Goal: Information Seeking & Learning: Get advice/opinions

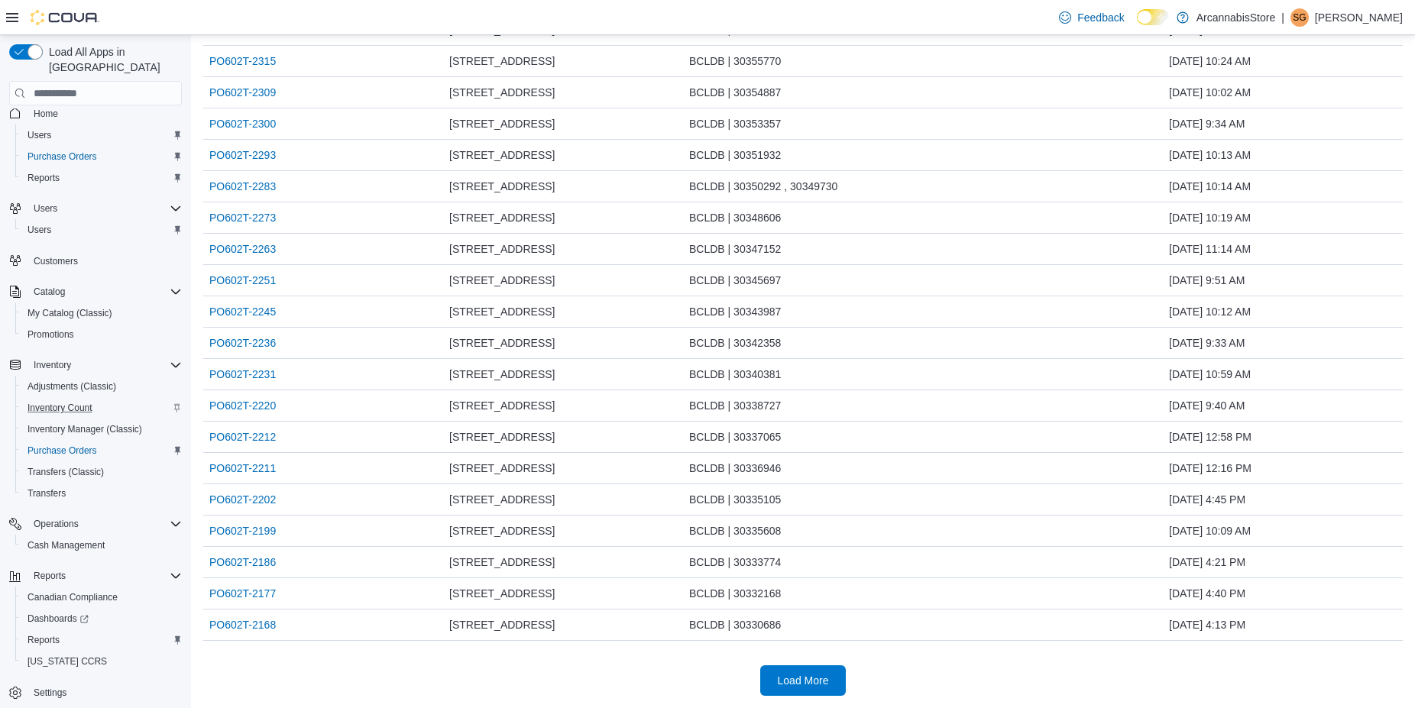
scroll to position [18, 0]
click at [37, 630] on span "Reports" at bounding box center [44, 636] width 32 height 12
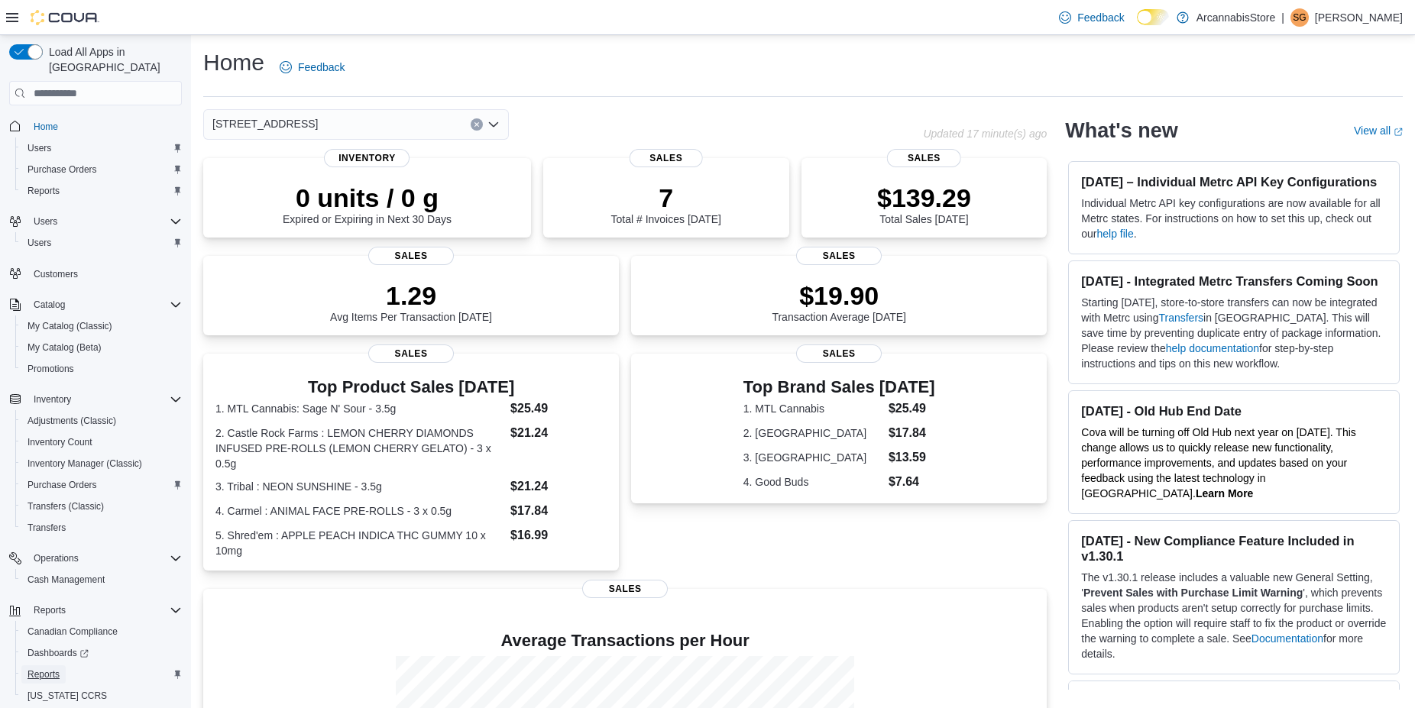
click at [49, 669] on span "Reports" at bounding box center [44, 675] width 32 height 12
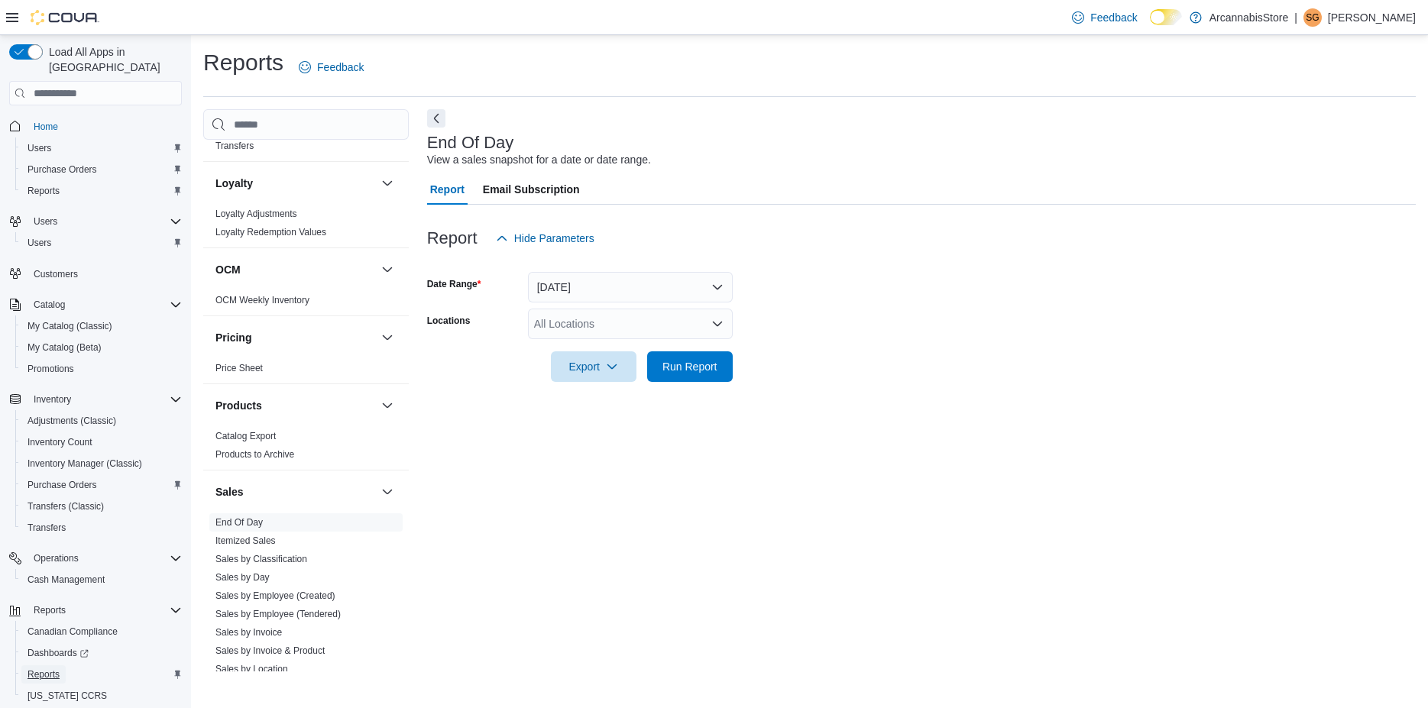
scroll to position [874, 0]
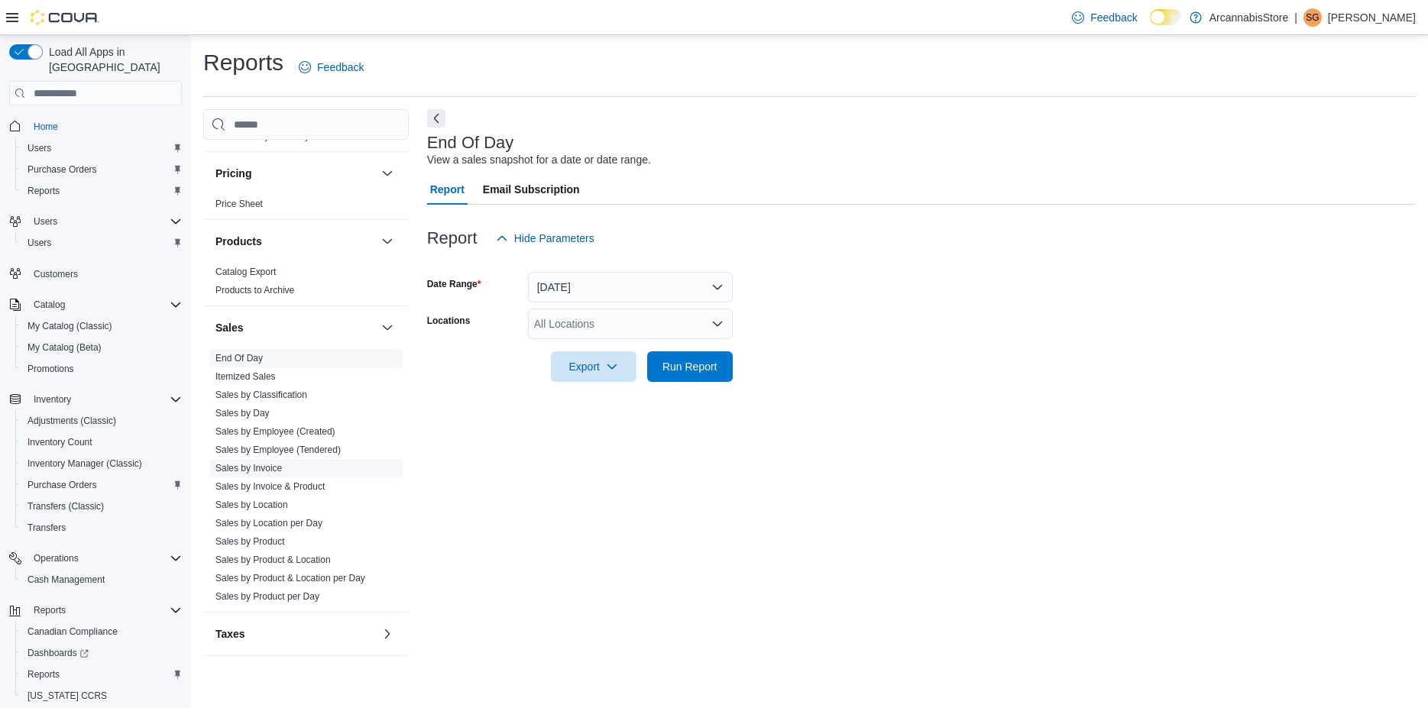
click at [270, 468] on link "Sales by Invoice" at bounding box center [248, 468] width 66 height 11
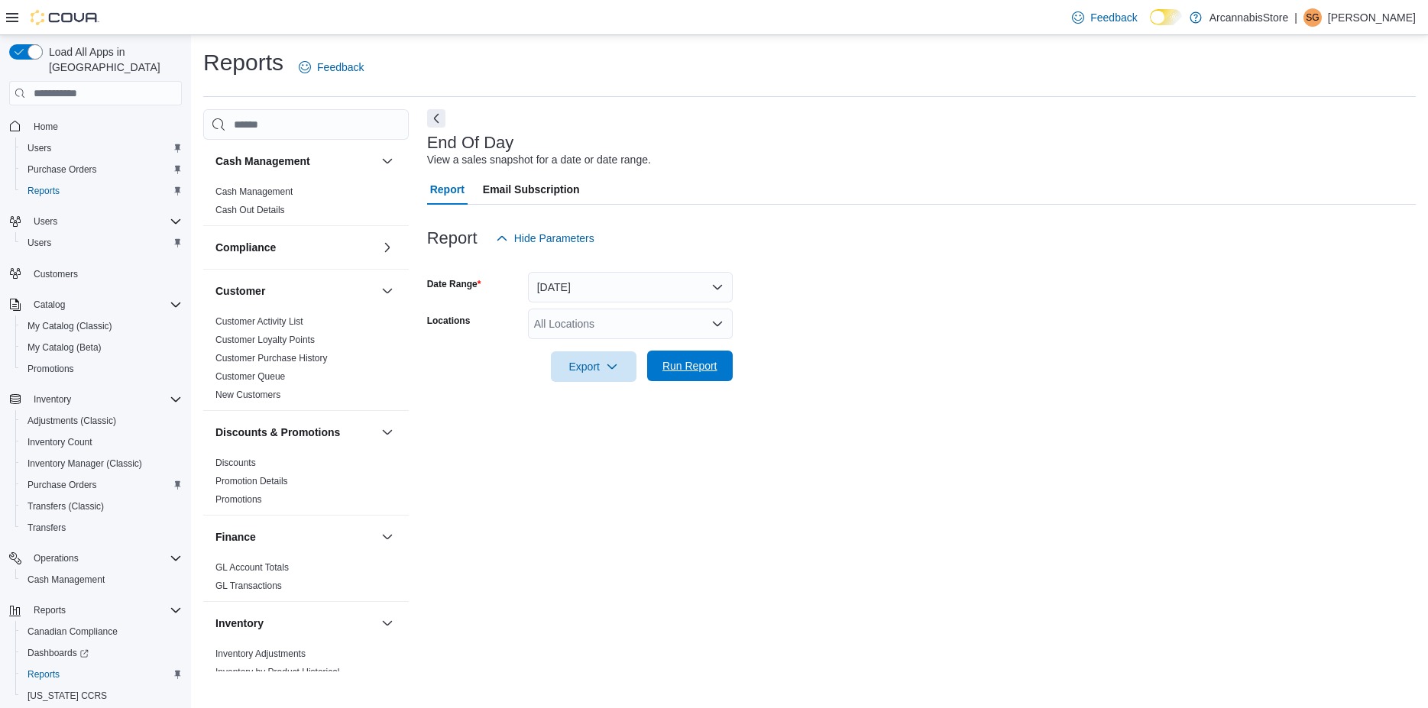
click at [676, 364] on span "Run Report" at bounding box center [689, 365] width 55 height 15
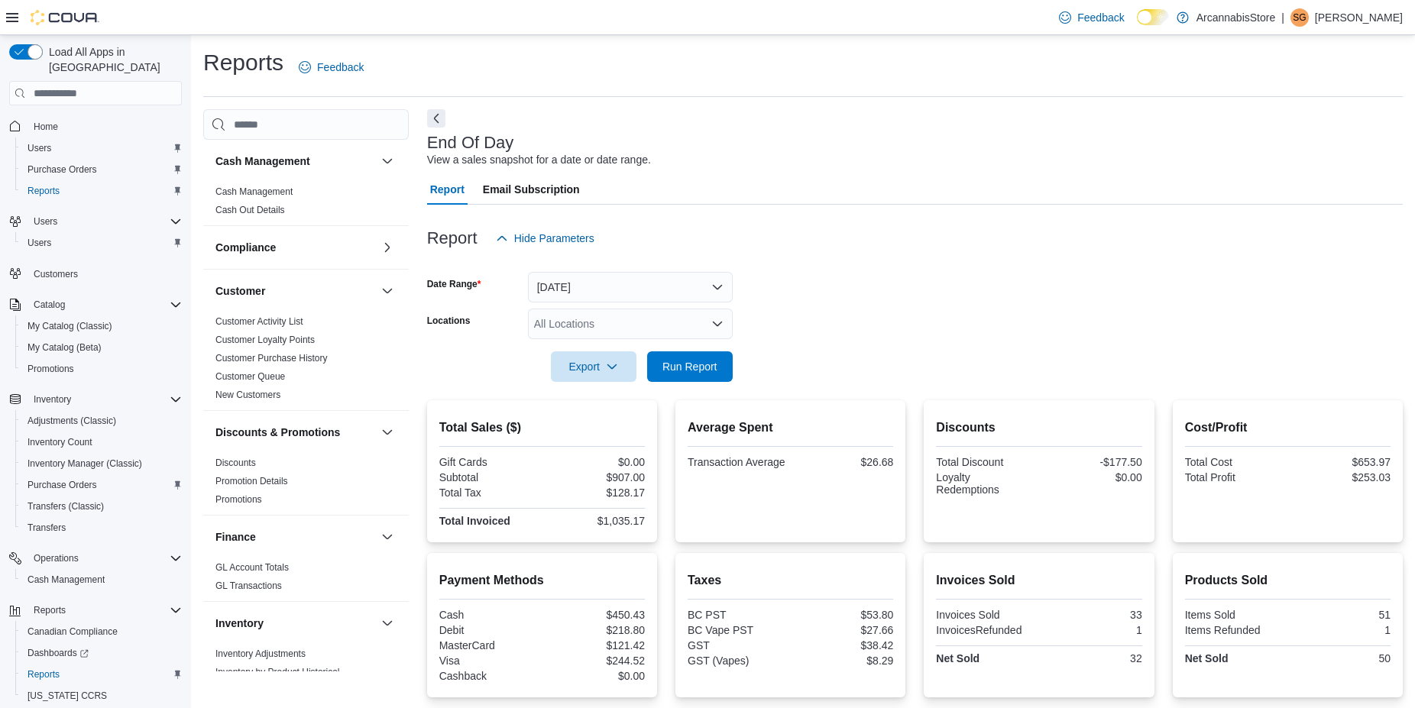
scroll to position [274, 0]
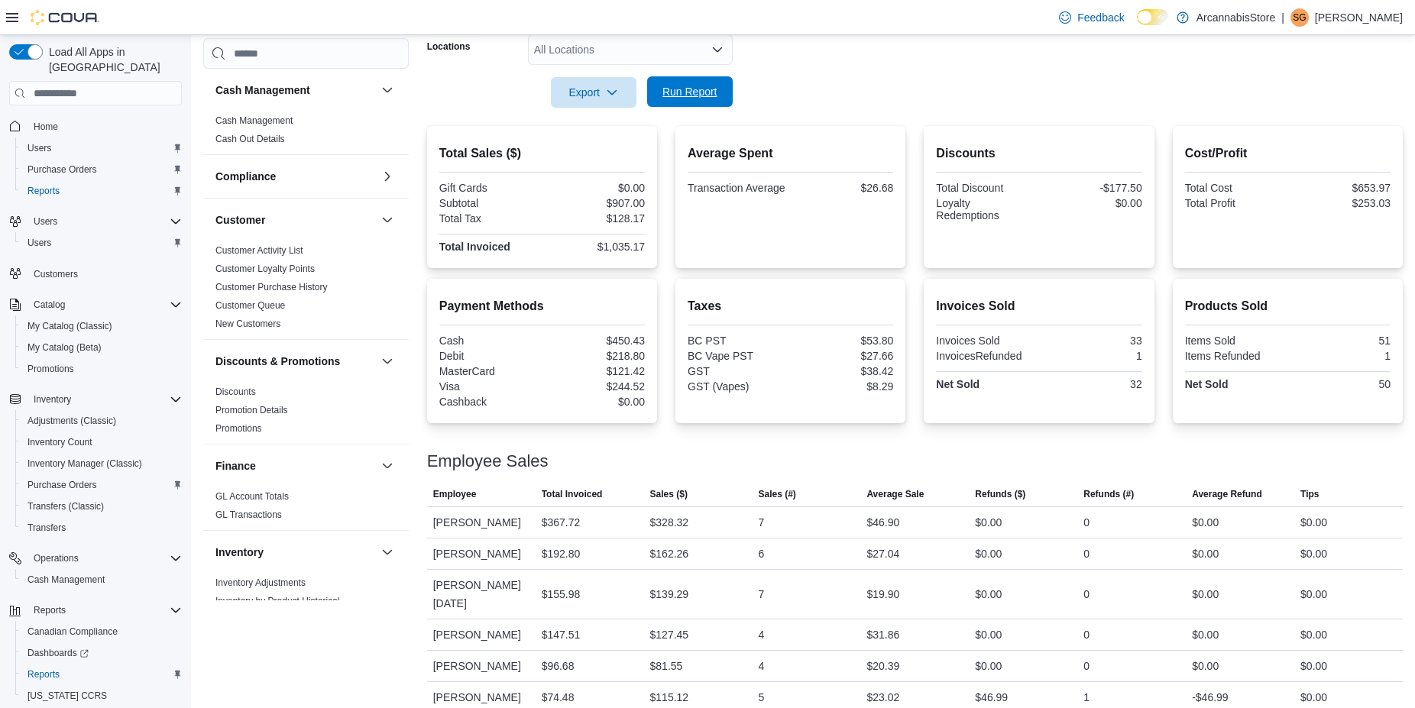
click at [693, 84] on span "Run Report" at bounding box center [689, 91] width 67 height 31
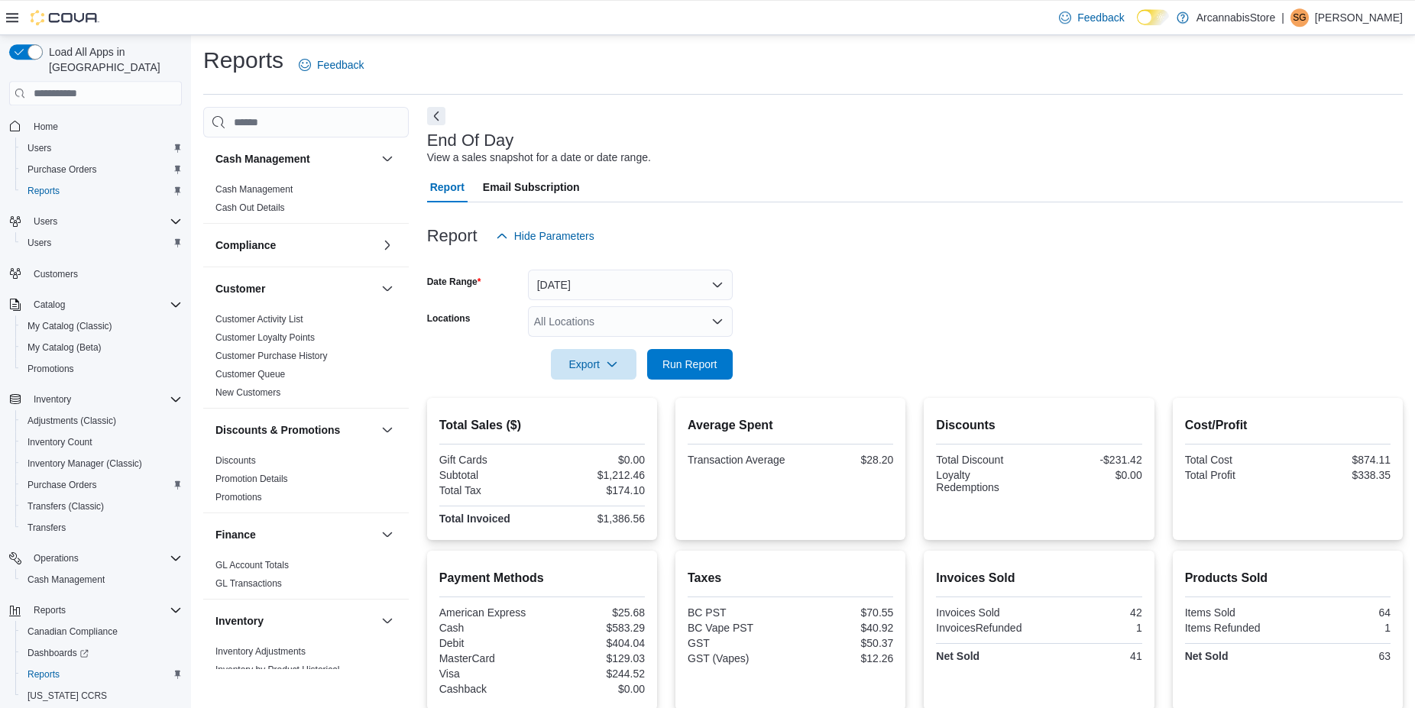
scroll to position [0, 0]
